Goal: Find contact information: Find contact information

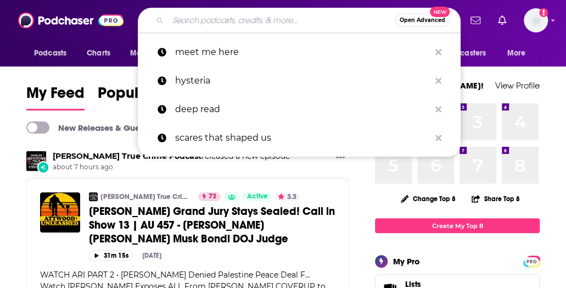
click at [206, 21] on input "Search podcasts, credits, & more..." at bounding box center [281, 21] width 227 height 18
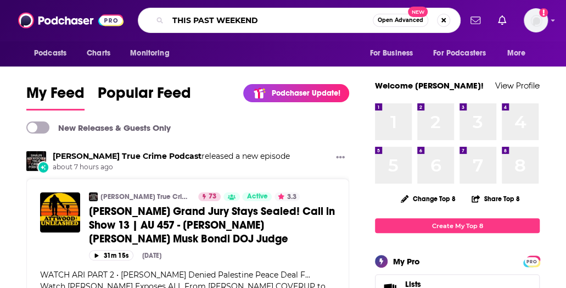
type input "THIS PAST WEEKEND"
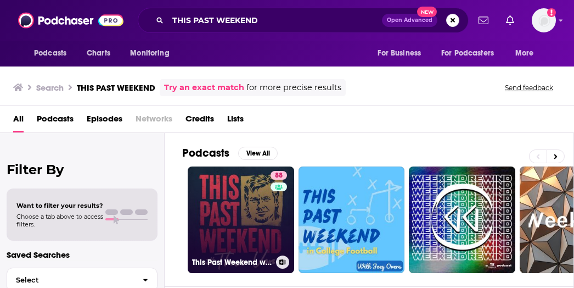
click at [245, 212] on link "88 This Past Weekend w/ Theo Von" at bounding box center [241, 219] width 106 height 106
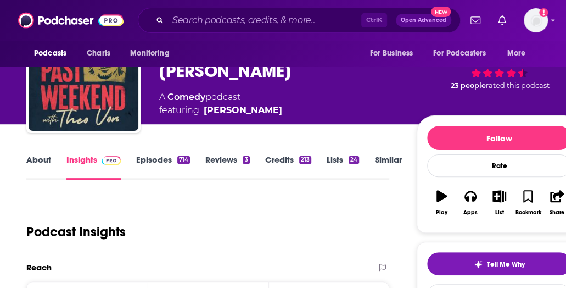
scroll to position [110, 0]
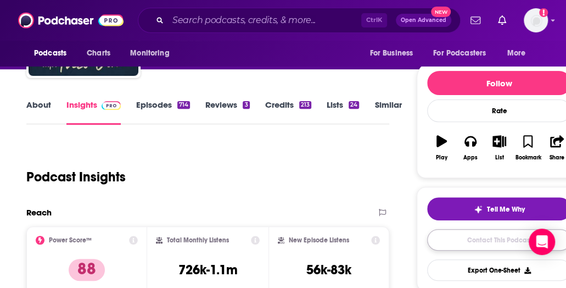
click at [443, 238] on link "Contact This Podcast" at bounding box center [499, 239] width 144 height 21
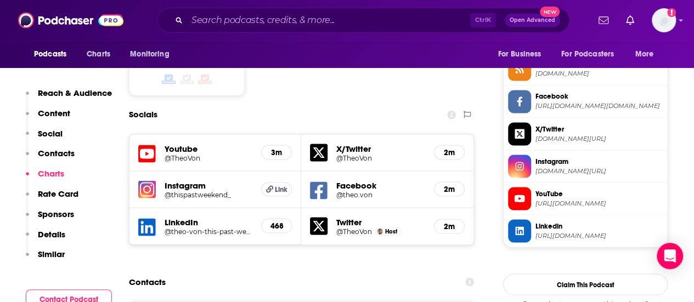
scroll to position [997, 0]
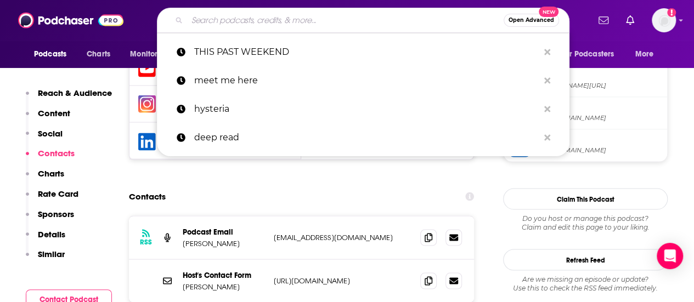
click at [283, 25] on input "Search podcasts, credits, & more..." at bounding box center [345, 21] width 317 height 18
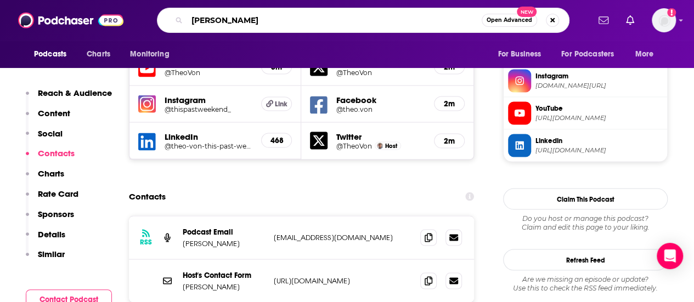
type input "mike rowe"
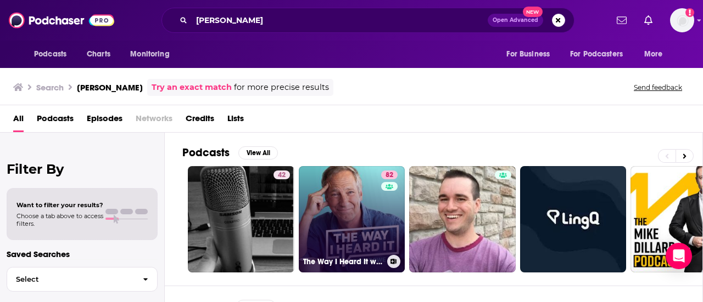
click at [363, 227] on link "82 The Way I Heard It with Mike Rowe" at bounding box center [352, 219] width 106 height 106
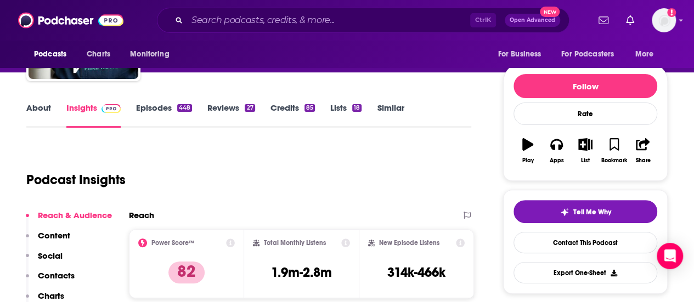
scroll to position [110, 0]
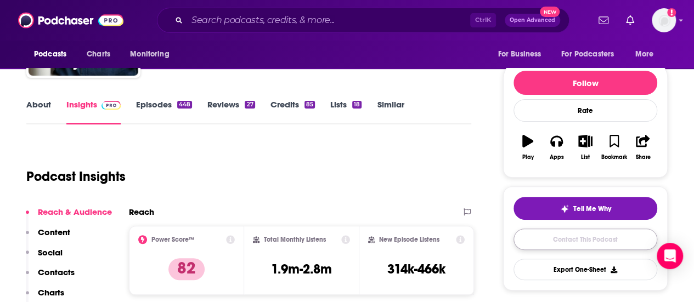
click at [607, 243] on link "Contact This Podcast" at bounding box center [586, 239] width 144 height 21
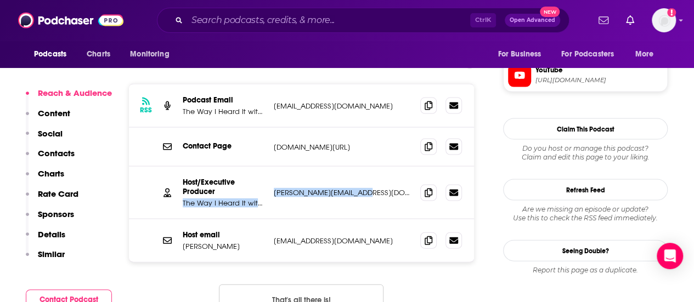
drag, startPoint x: 378, startPoint y: 141, endPoint x: 266, endPoint y: 137, distance: 112.0
click at [266, 167] on div "Host/Executive Producer The Way I Heard It with Mike Rowe chuck@mikeroweworks.c…" at bounding box center [301, 193] width 345 height 53
click at [373, 188] on p "chuck@mikeroweworks.com" at bounding box center [343, 192] width 138 height 9
drag, startPoint x: 373, startPoint y: 137, endPoint x: 275, endPoint y: 137, distance: 98.2
click at [275, 188] on p "chuck@mikeroweworks.com" at bounding box center [343, 192] width 138 height 9
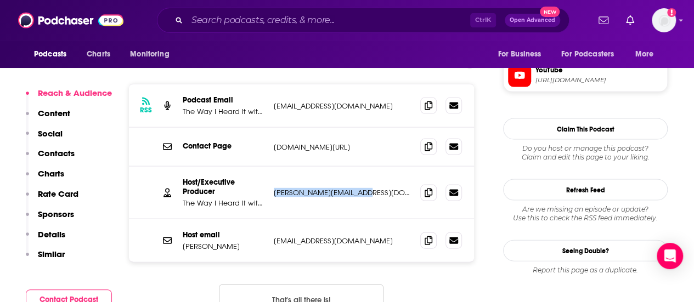
copy p "chuck@mikeroweworks.com"
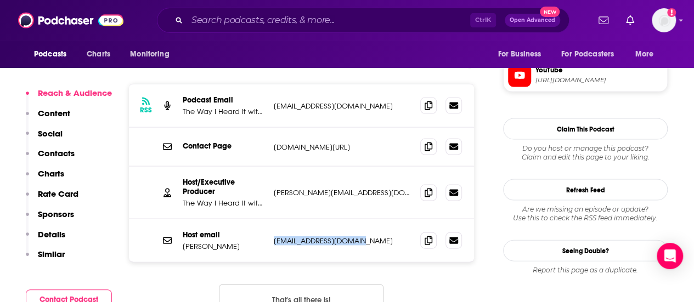
drag, startPoint x: 292, startPoint y: 186, endPoint x: 269, endPoint y: 186, distance: 22.5
click at [269, 220] on div "Host email Mike Rowe info@mikeroweworks.com info@mikeroweworks.com" at bounding box center [301, 241] width 345 height 43
copy p "info@mikeroweworks.com"
click at [281, 22] on input "Search podcasts, credits, & more..." at bounding box center [328, 21] width 283 height 18
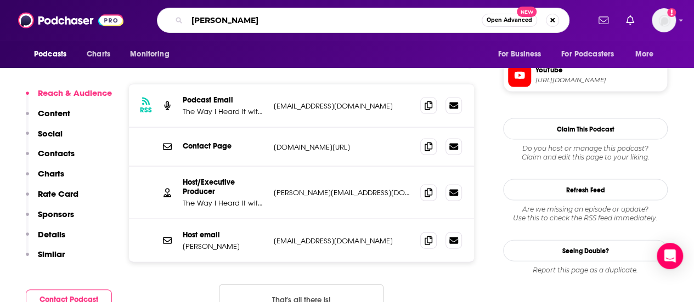
type input "tim dillon"
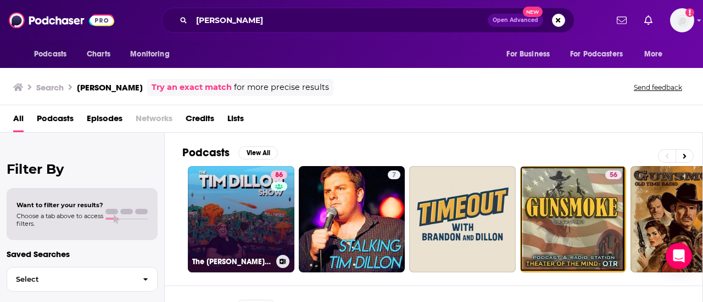
click at [256, 230] on link "86 The Tim Dillon Show" at bounding box center [241, 219] width 106 height 106
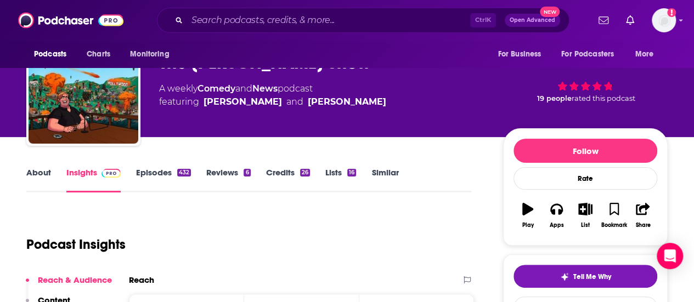
scroll to position [110, 0]
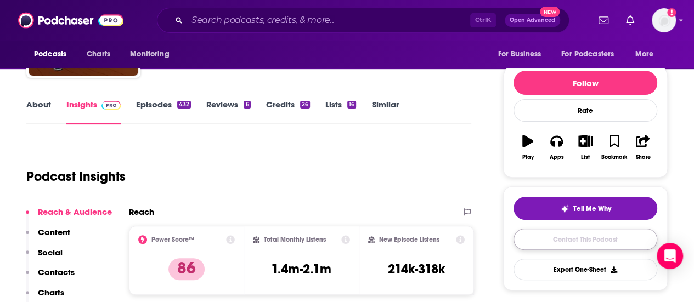
click at [546, 238] on link "Contact This Podcast" at bounding box center [586, 239] width 144 height 21
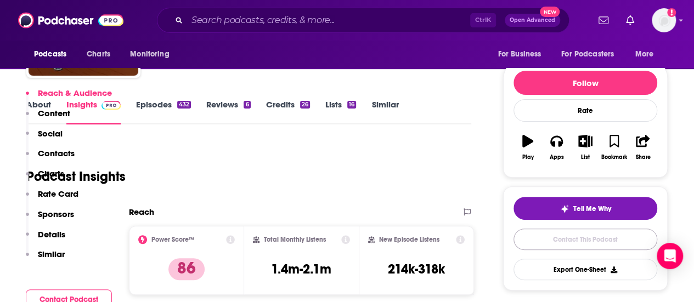
scroll to position [1145, 0]
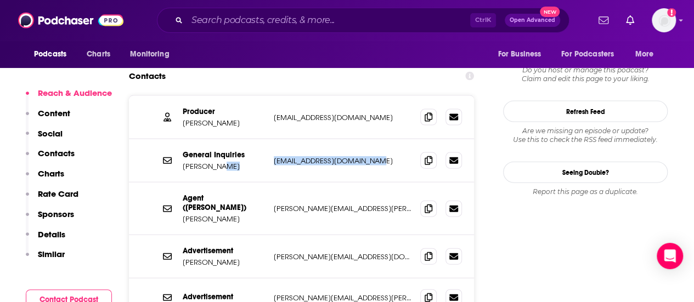
drag, startPoint x: 374, startPoint y: 96, endPoint x: 256, endPoint y: 97, distance: 118.0
click at [0, 0] on div "General Inquiries Tim Dillon thetimdillonshow@gmail.com thetimdillonshow@gmail.…" at bounding box center [0, 0] width 0 height 0
copy div "thetimdillonshow@gmail.com"
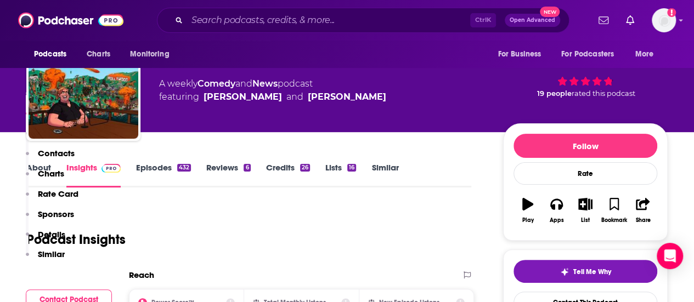
scroll to position [0, 0]
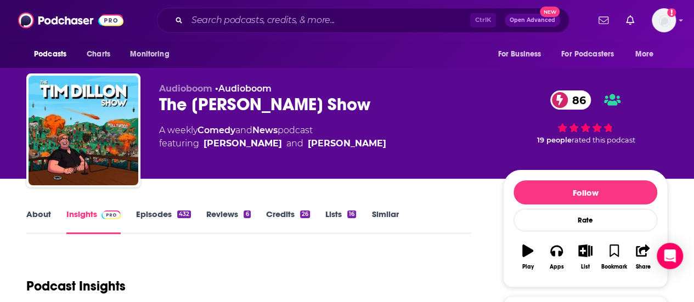
drag, startPoint x: 209, startPoint y: 130, endPoint x: 329, endPoint y: 132, distance: 120.2
click at [329, 132] on div "A weekly Comedy and News podcast featuring Tim Dillon and Ray Kump" at bounding box center [322, 137] width 327 height 26
copy div "A weekly Comedy and News podcast"
click at [251, 24] on input "Search podcasts, credits, & more..." at bounding box center [328, 21] width 283 height 18
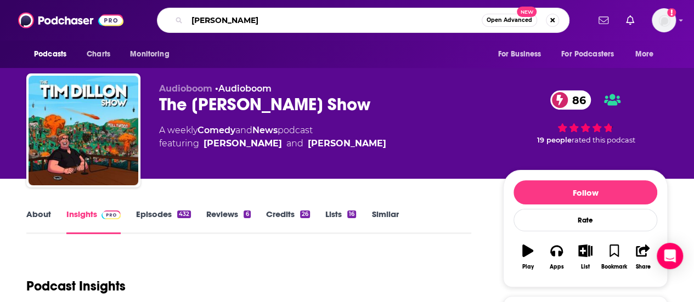
type input "candice owens"
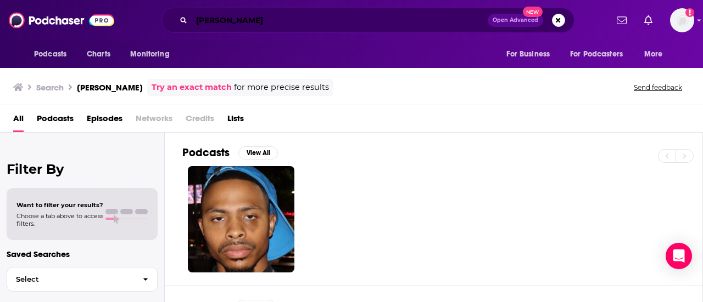
drag, startPoint x: 235, startPoint y: 15, endPoint x: 136, endPoint y: 8, distance: 99.6
click at [137, 8] on div "candice owens Open Advanced New" at bounding box center [367, 20] width 478 height 25
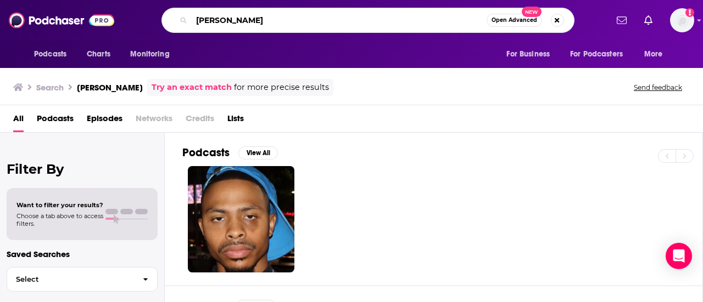
type input "candace owens"
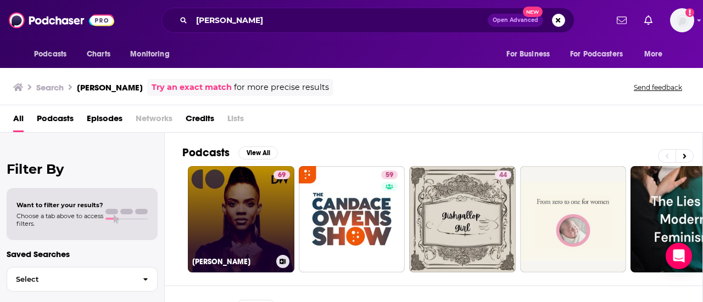
click at [224, 206] on link "69 Candace Owens" at bounding box center [241, 219] width 106 height 106
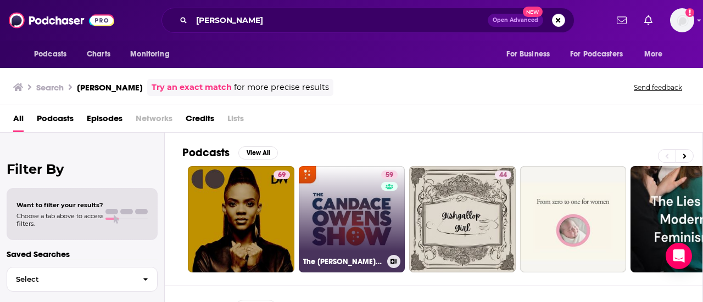
click at [329, 206] on link "59 The Candace Owens Show" at bounding box center [352, 219] width 106 height 106
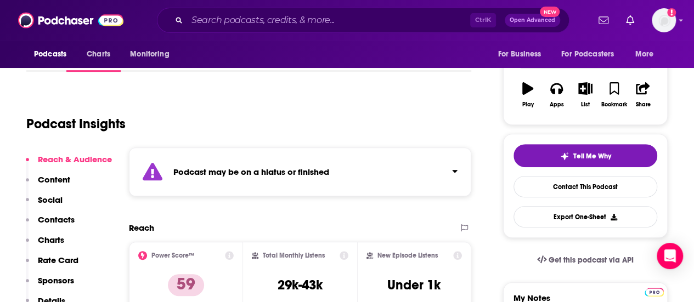
scroll to position [165, 0]
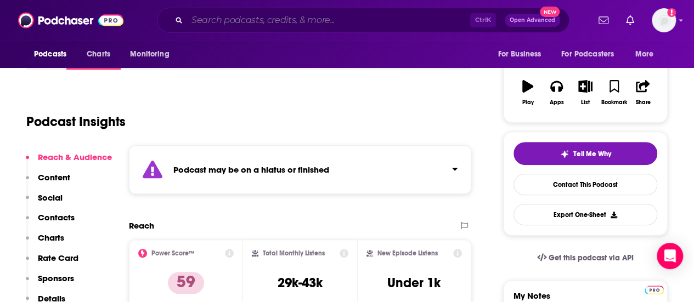
click at [222, 18] on input "Search podcasts, credits, & more..." at bounding box center [328, 21] width 283 height 18
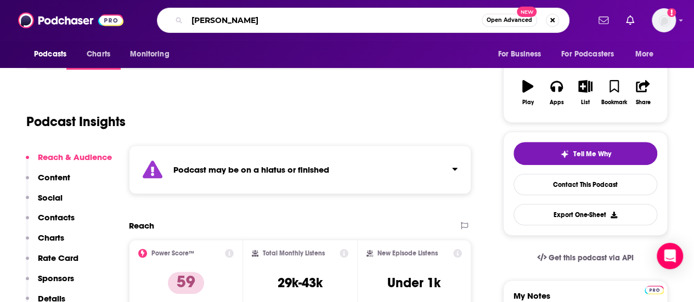
type input "andrew sullivan"
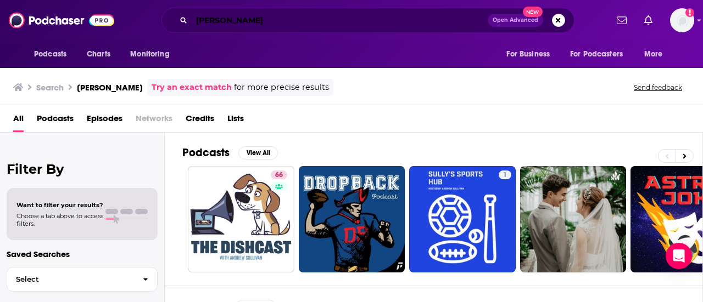
drag, startPoint x: 270, startPoint y: 24, endPoint x: 151, endPoint y: 12, distance: 119.2
click at [155, 12] on div "andrew sullivan Open Advanced New" at bounding box center [367, 20] width 478 height 25
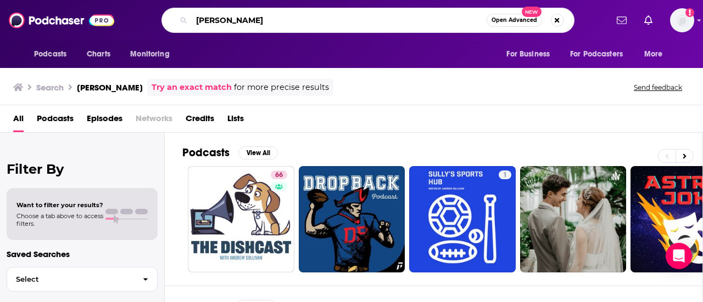
type input "piers morgan"
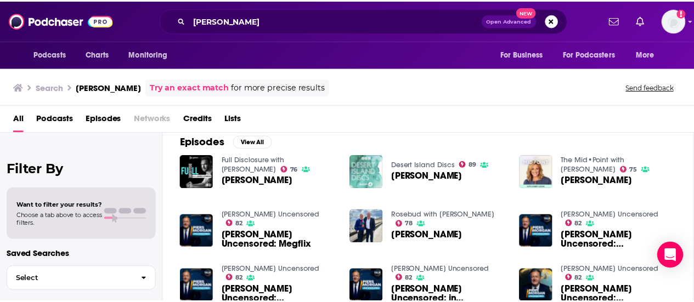
scroll to position [55, 0]
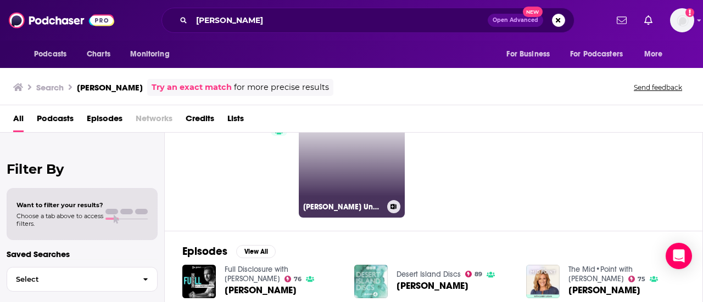
click at [359, 158] on link "Piers Morgan Uncensored ✔️" at bounding box center [352, 164] width 106 height 106
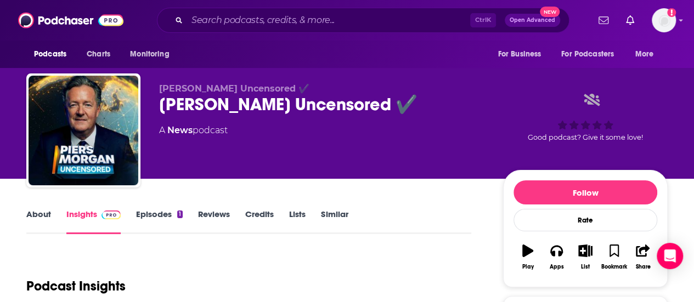
scroll to position [220, 0]
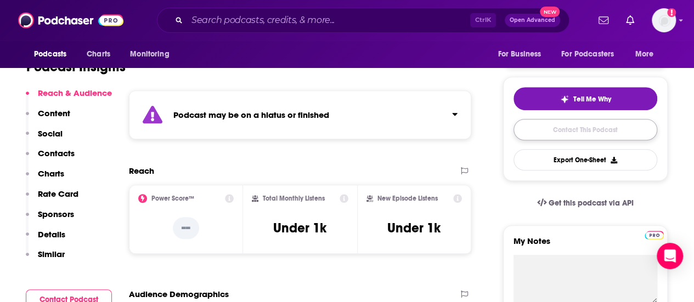
click at [583, 136] on link "Contact This Podcast" at bounding box center [586, 129] width 144 height 21
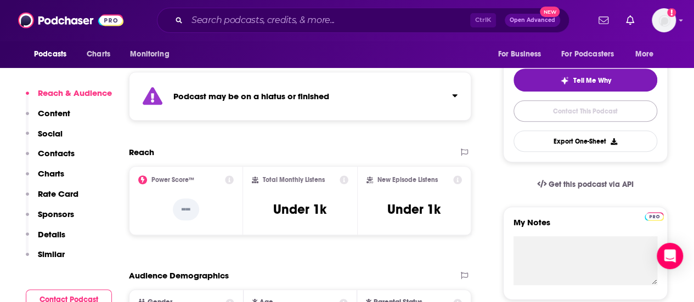
scroll to position [351, 0]
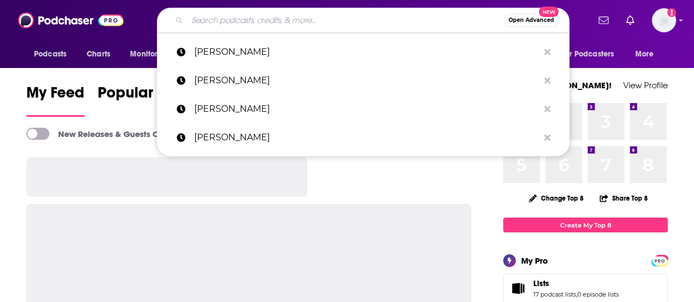
click at [211, 18] on input "Search podcasts, credits, & more..." at bounding box center [345, 21] width 317 height 18
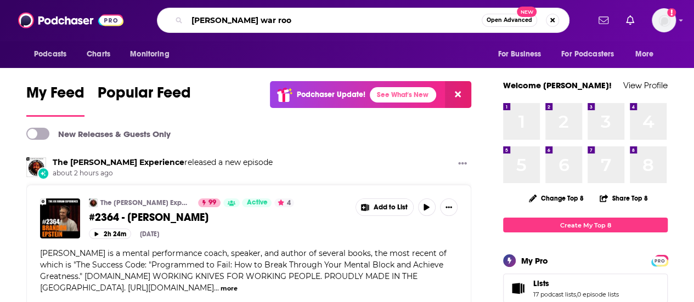
type input "bannon's war roo"
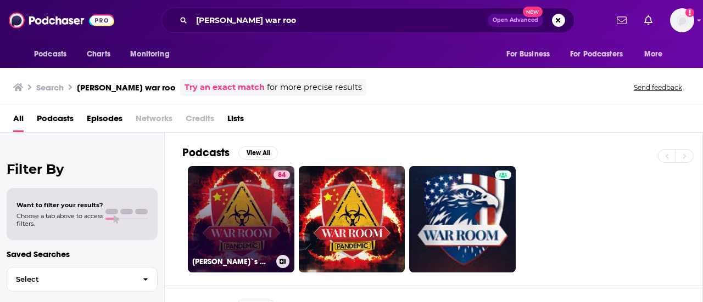
click at [251, 195] on link "84 Bannon`s War Room" at bounding box center [241, 219] width 106 height 106
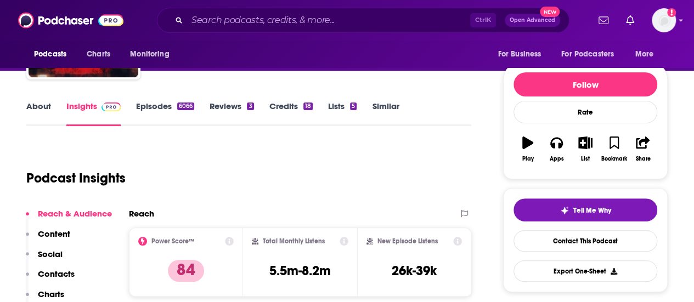
scroll to position [110, 0]
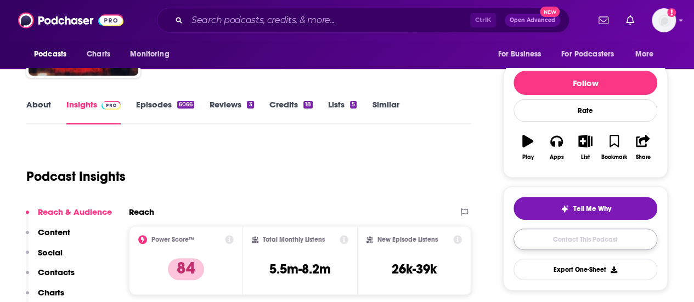
click at [533, 235] on link "Contact This Podcast" at bounding box center [586, 239] width 144 height 21
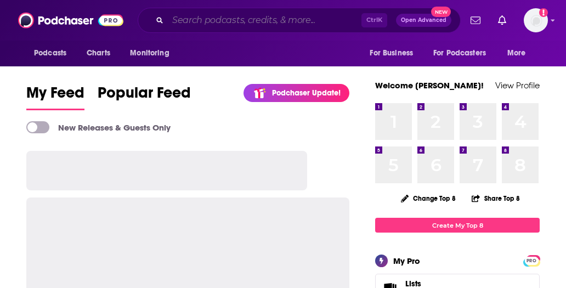
click at [206, 23] on input "Search podcasts, credits, & more..." at bounding box center [265, 21] width 194 height 18
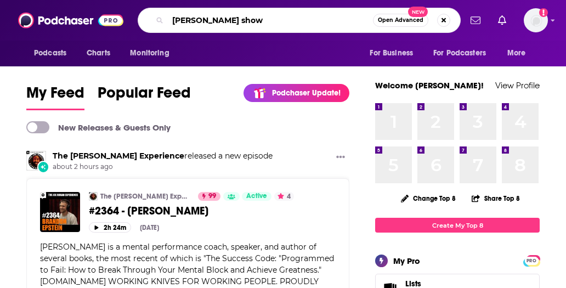
type input "jesse kelly show"
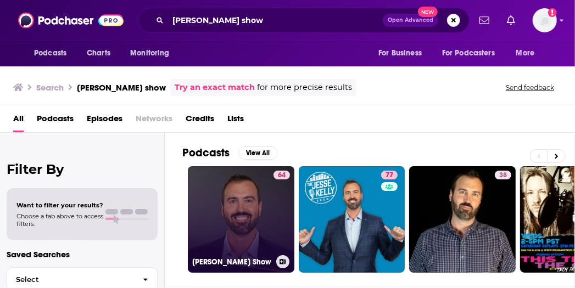
click at [252, 202] on link "64 Jesse Kelly Show" at bounding box center [241, 219] width 106 height 106
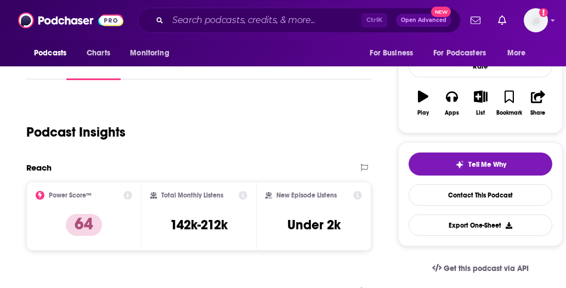
scroll to position [165, 0]
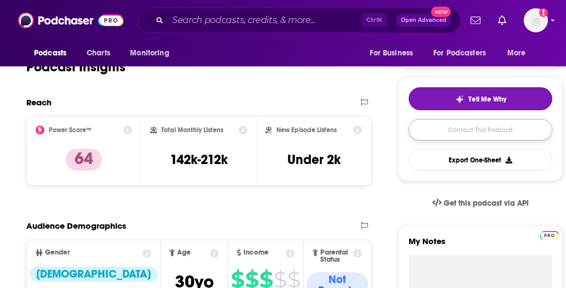
click at [480, 129] on link "Contact This Podcast" at bounding box center [481, 129] width 144 height 21
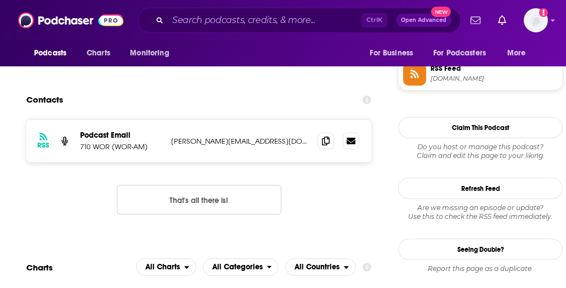
scroll to position [948, 0]
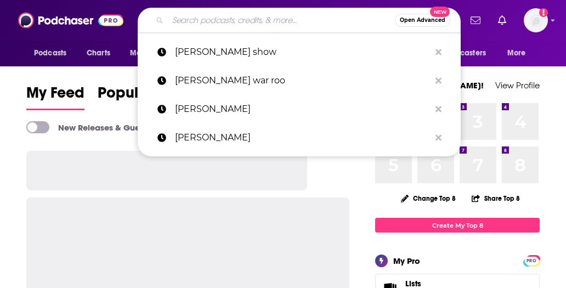
click at [233, 19] on input "Search podcasts, credits, & more..." at bounding box center [281, 21] width 227 height 18
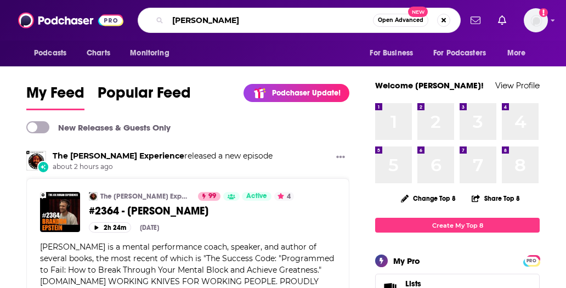
type input "larry elder"
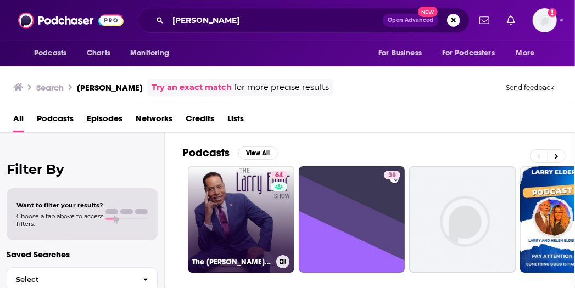
click at [238, 221] on link "64 The Larry Elder Show" at bounding box center [241, 219] width 106 height 106
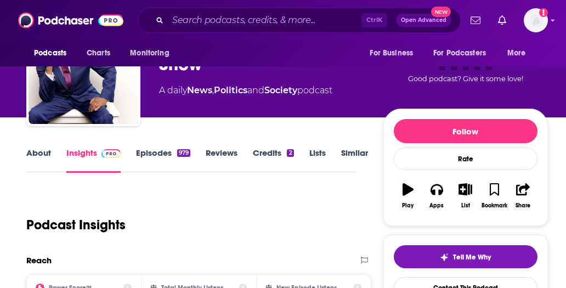
scroll to position [165, 0]
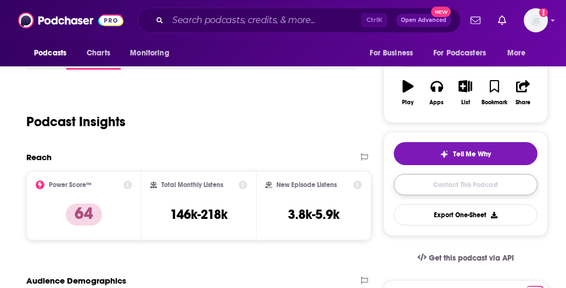
click at [456, 183] on link "Contact This Podcast" at bounding box center [466, 184] width 144 height 21
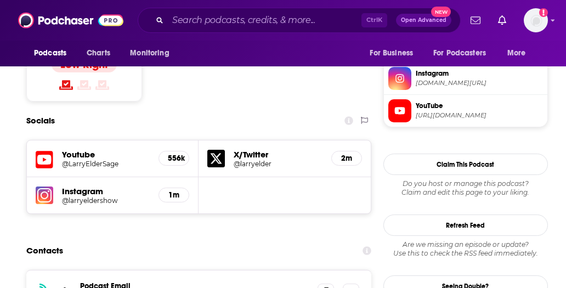
scroll to position [929, 0]
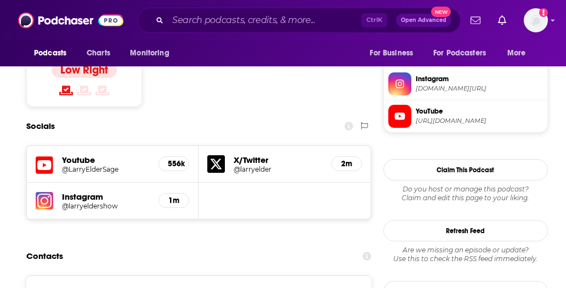
drag, startPoint x: 166, startPoint y: 204, endPoint x: 288, endPoint y: 222, distance: 122.6
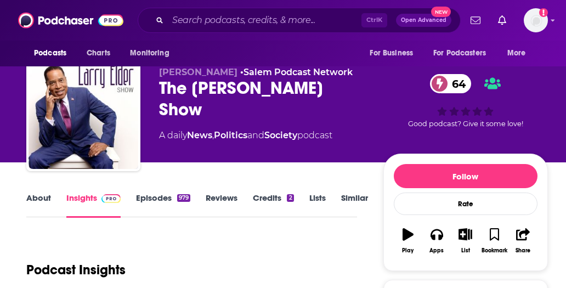
scroll to position [0, 0]
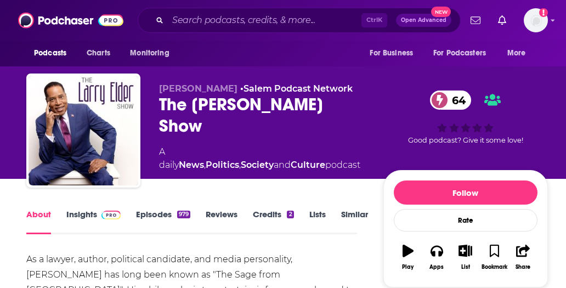
click at [192, 93] on span "[PERSON_NAME]" at bounding box center [198, 88] width 78 height 10
click at [194, 88] on span "[PERSON_NAME]" at bounding box center [198, 88] width 78 height 10
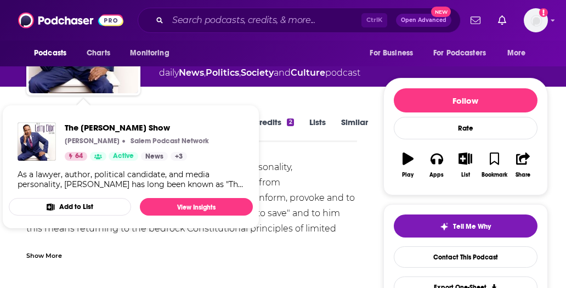
scroll to position [110, 0]
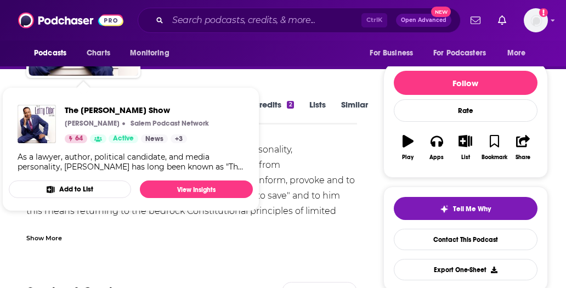
click at [190, 167] on div "As a lawyer, author, political candidate, and media personality, [PERSON_NAME] …" at bounding box center [131, 162] width 227 height 20
click at [239, 166] on div "As a lawyer, author, political candidate, and media personality, [PERSON_NAME] …" at bounding box center [131, 162] width 227 height 20
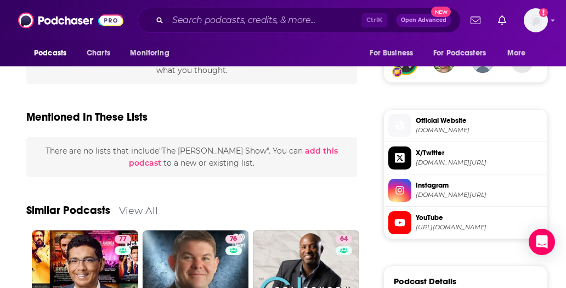
scroll to position [823, 0]
